Goal: Download file/media

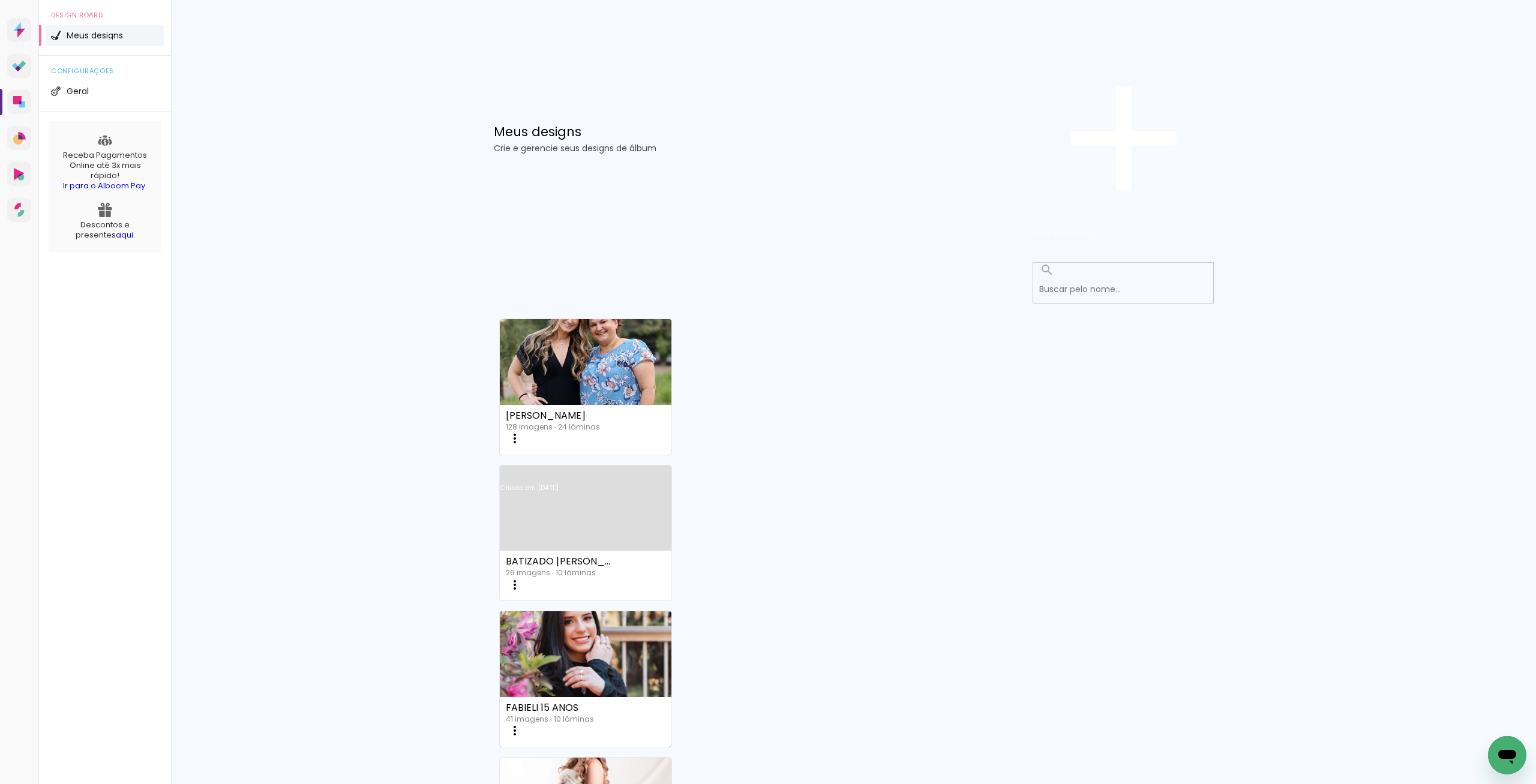
click at [672, 470] on link "Criado em 17/09/25" at bounding box center [586, 503] width 172 height 68
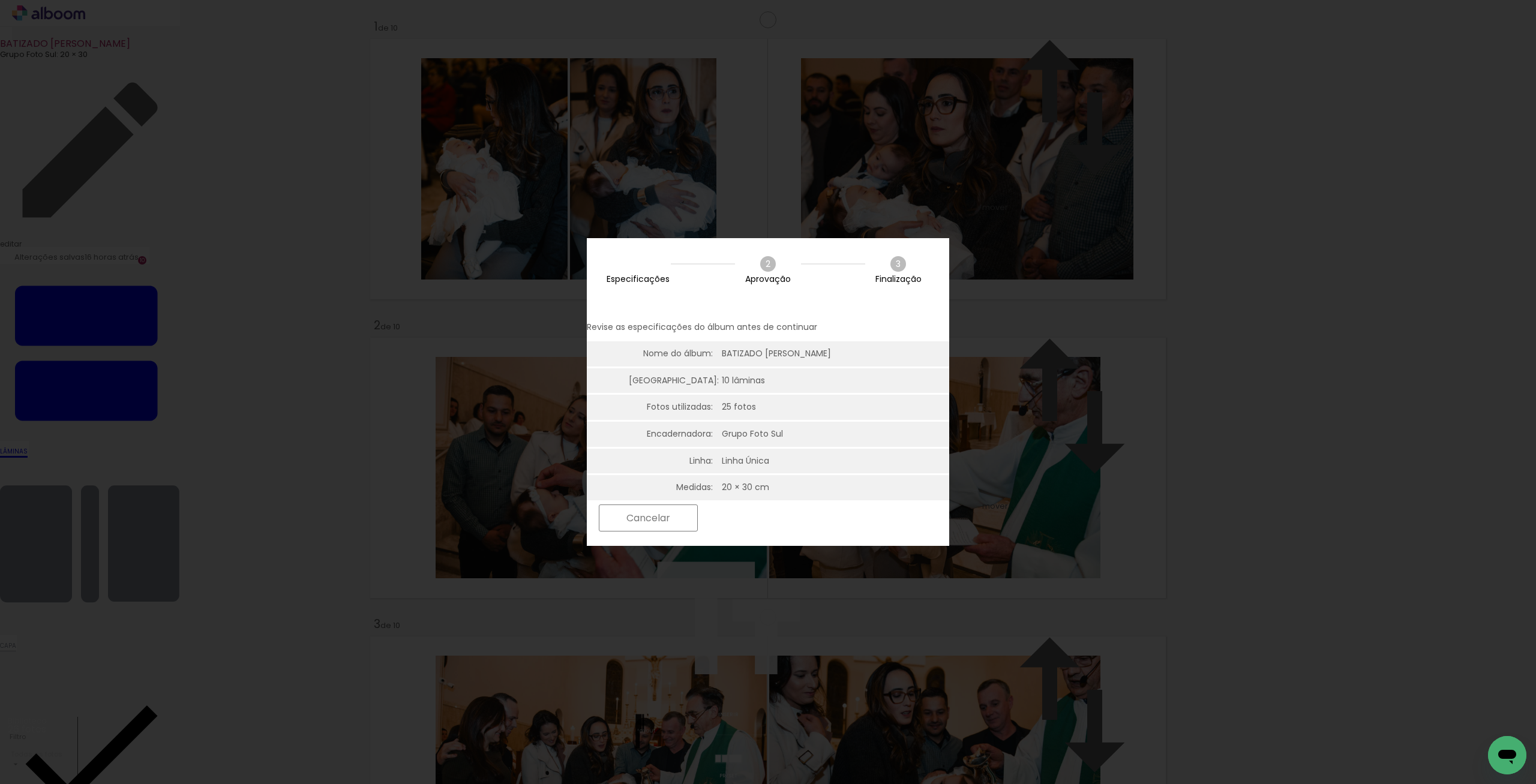
click at [872, 535] on div "Cancelar Próximo" at bounding box center [768, 527] width 363 height 50
click at [796, 511] on paper-button "Próximo" at bounding box center [750, 518] width 93 height 26
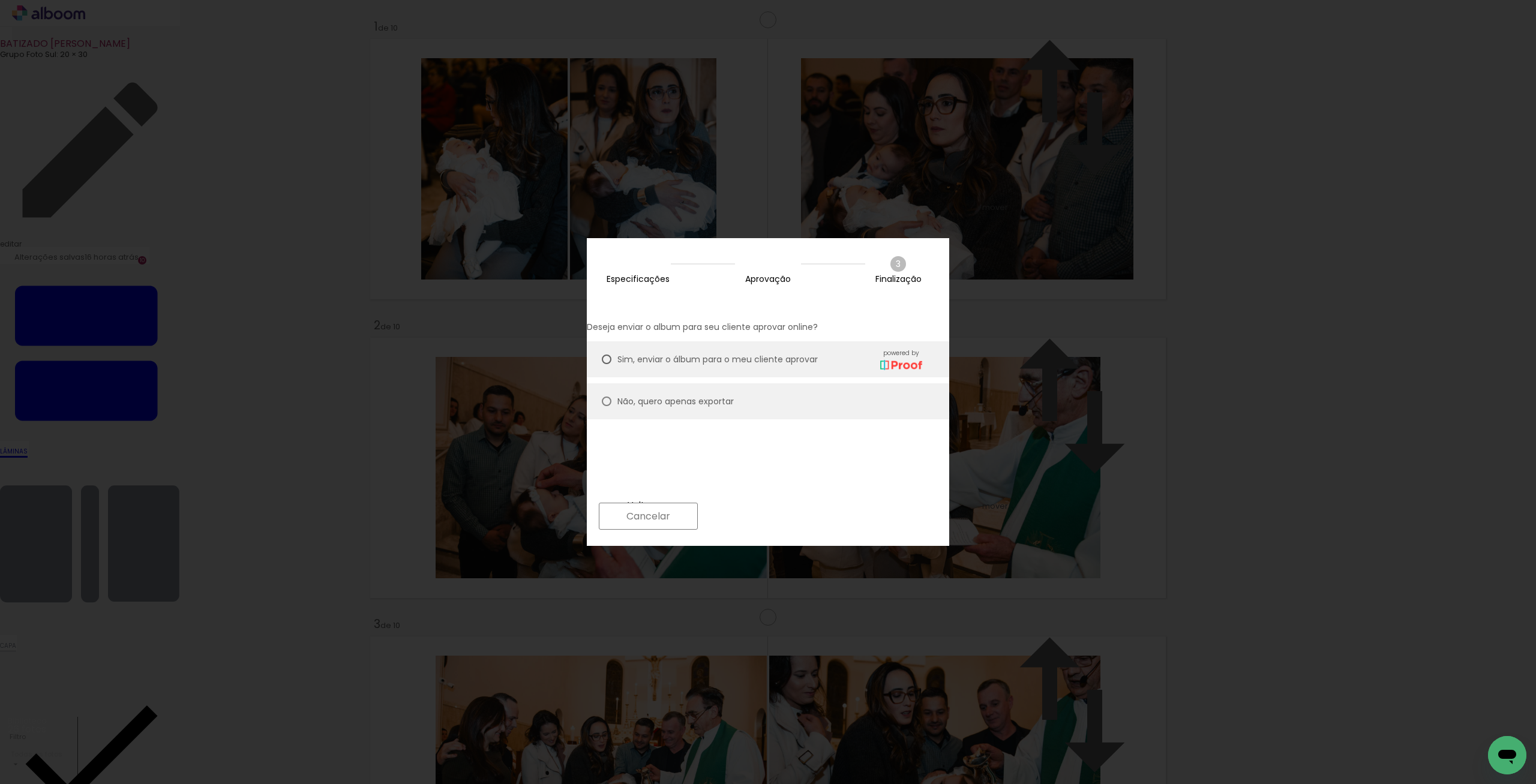
click at [0, 0] on slot "Não, quero apenas exportar" at bounding box center [0, 0] width 0 height 0
type paper-radio-button "on"
click at [0, 0] on slot "Próximo" at bounding box center [0, 0] width 0 height 0
type input "Alta, 300 DPI"
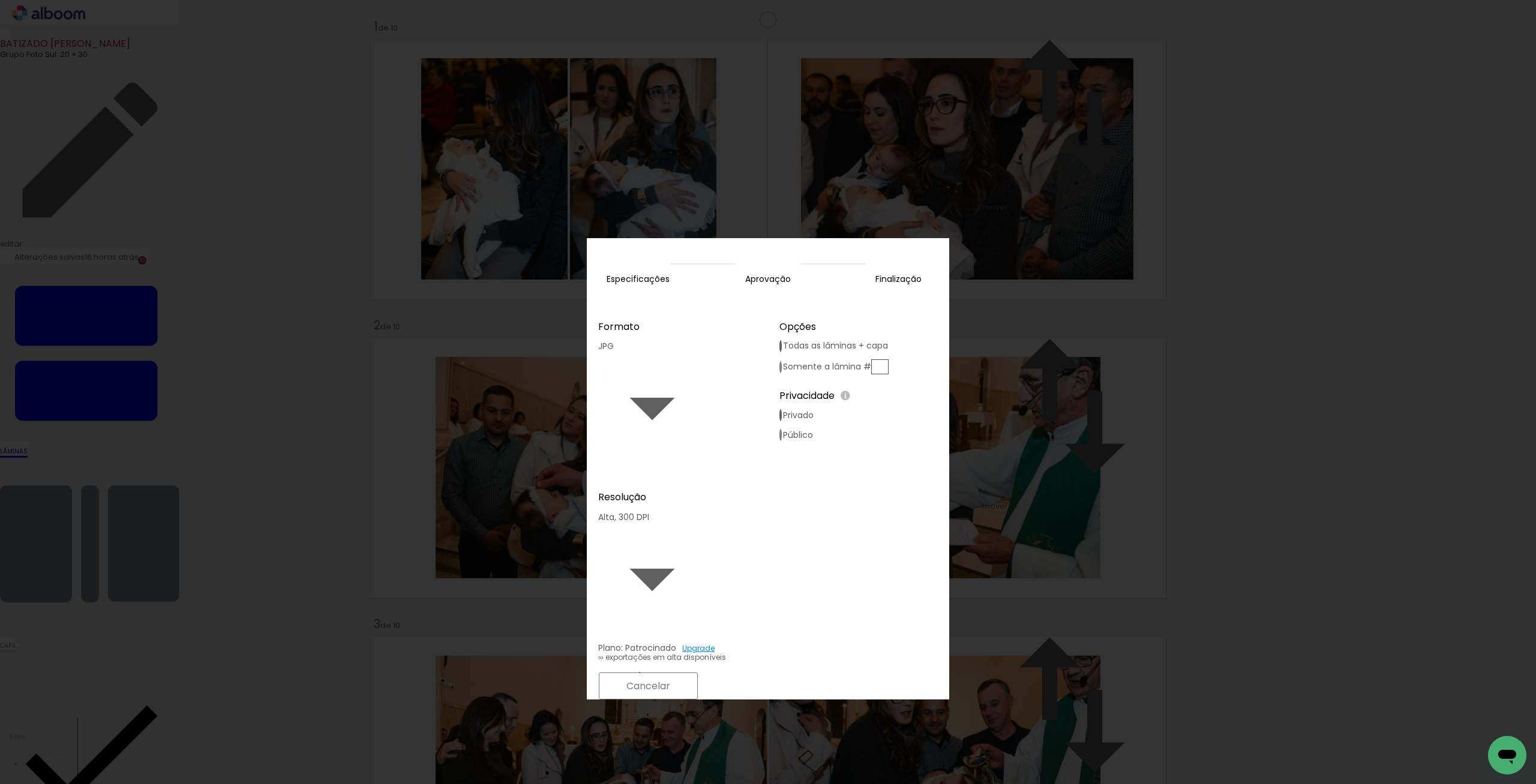
click at [799, 673] on paper-button "Exportar" at bounding box center [751, 686] width 95 height 26
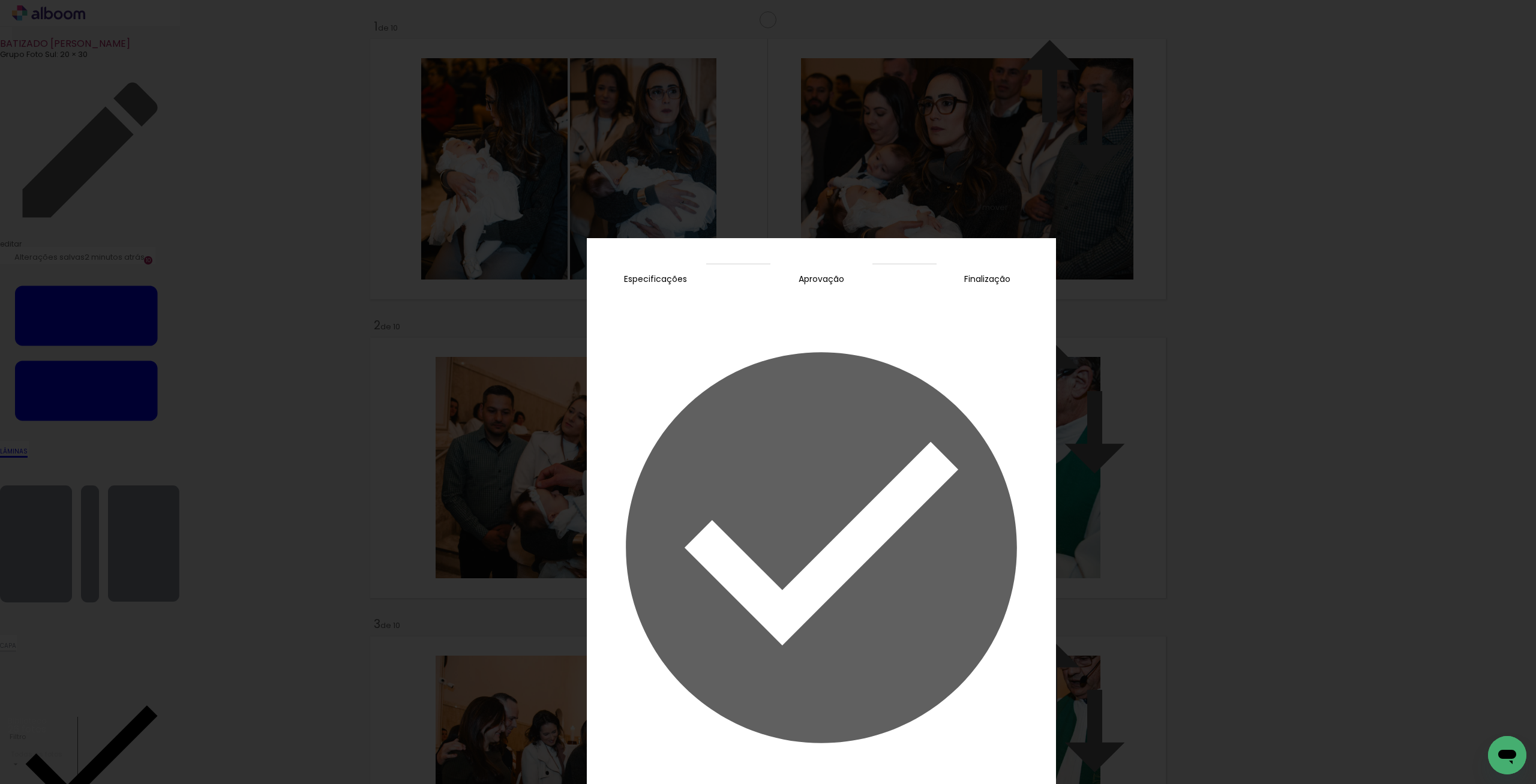
click at [0, 0] on slot "Concluir" at bounding box center [0, 0] width 0 height 0
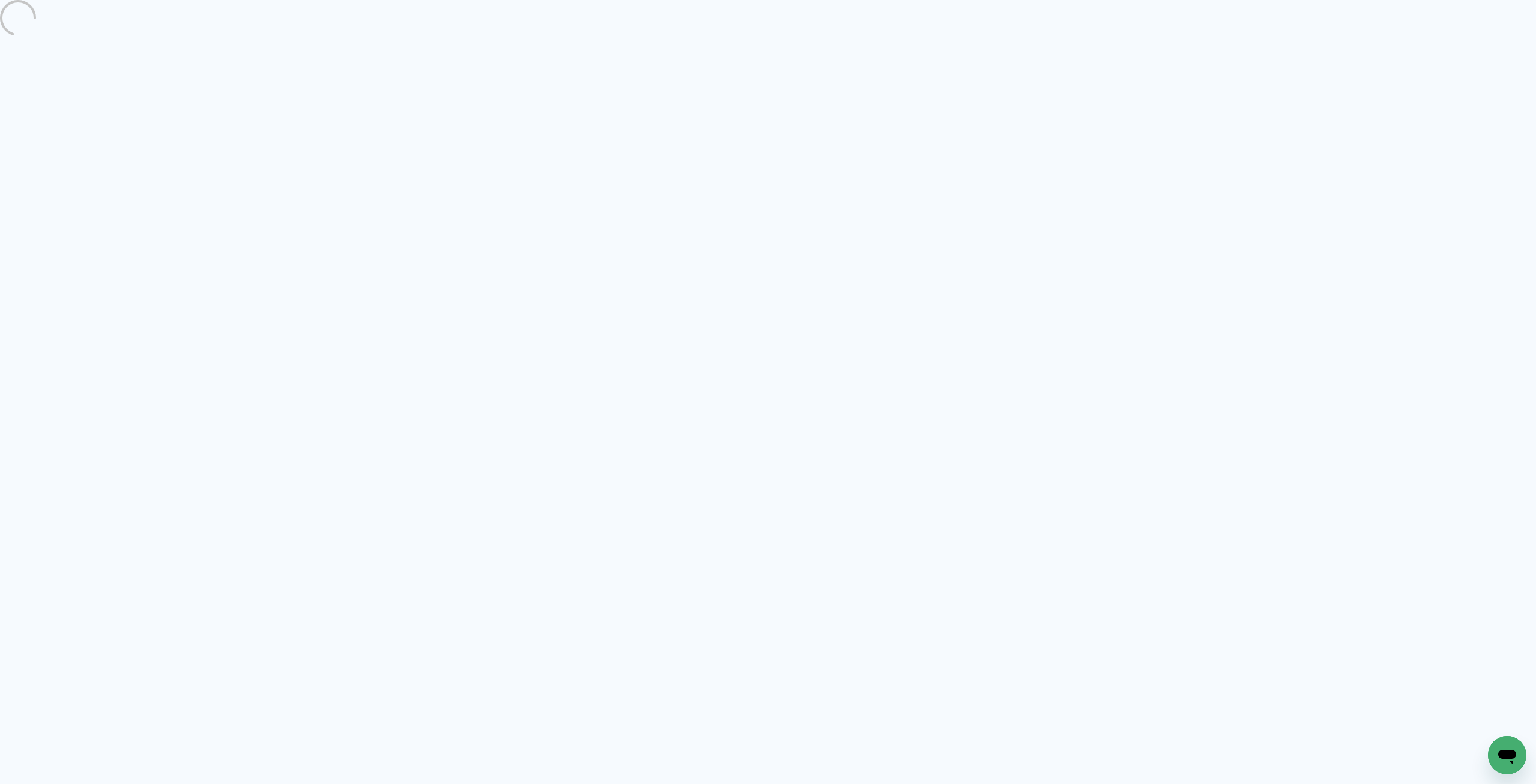
drag, startPoint x: 865, startPoint y: 389, endPoint x: 1144, endPoint y: 573, distance: 334.2
click at [1144, 573] on quentale-directory at bounding box center [768, 392] width 1536 height 784
